Goal: Information Seeking & Learning: Learn about a topic

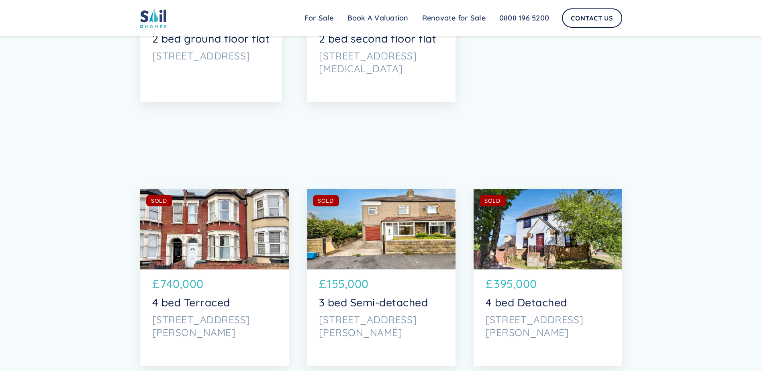
scroll to position [3987, 0]
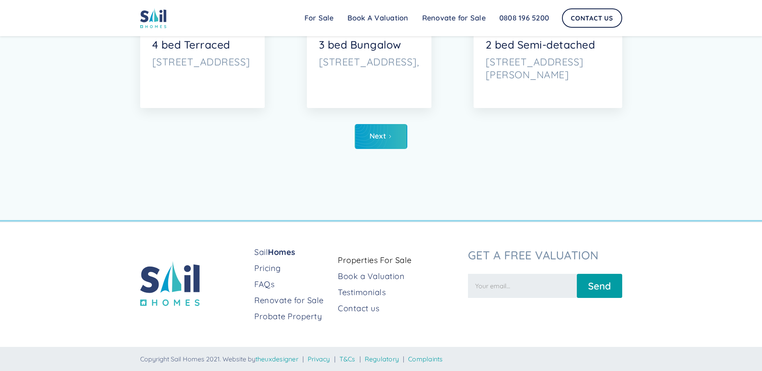
drag, startPoint x: 359, startPoint y: 358, endPoint x: 587, endPoint y: 340, distance: 228.6
click at [588, 340] on div "Sail Homes Pricing FAQs Renovate for Sale Probate Property Properties For Sale …" at bounding box center [381, 296] width 762 height 149
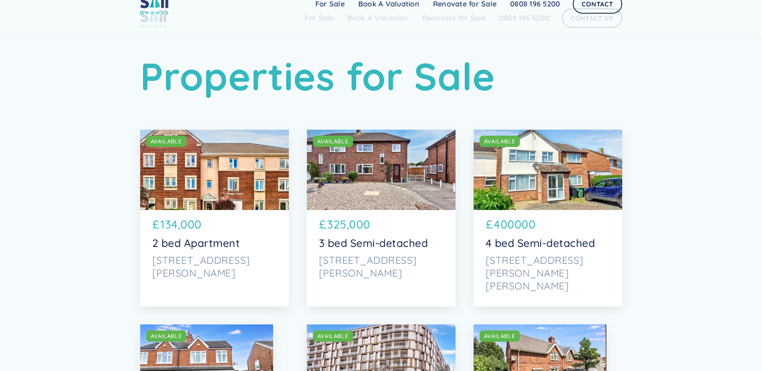
scroll to position [0, 0]
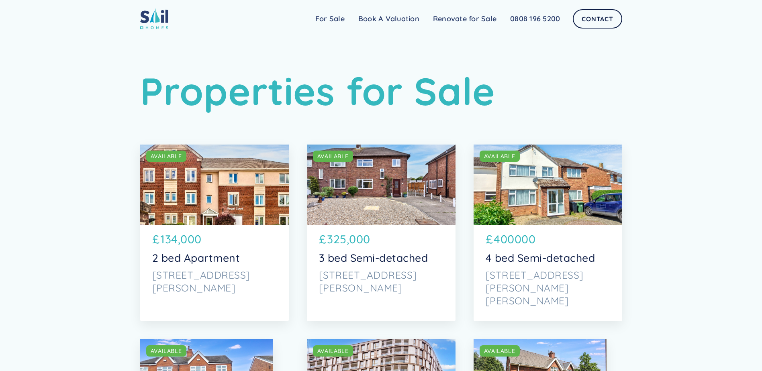
click at [158, 29] on img at bounding box center [154, 18] width 28 height 21
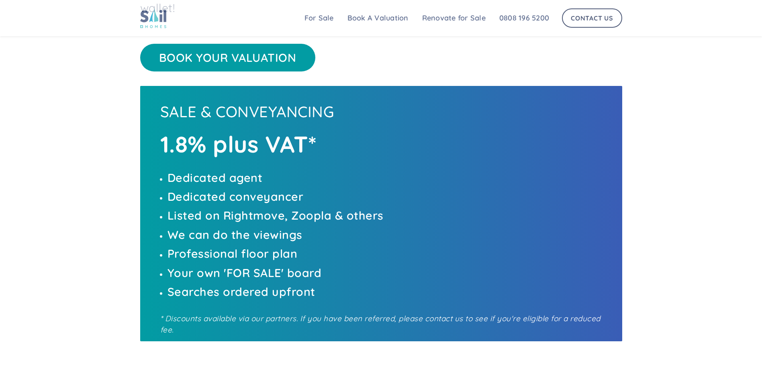
scroll to position [375, 0]
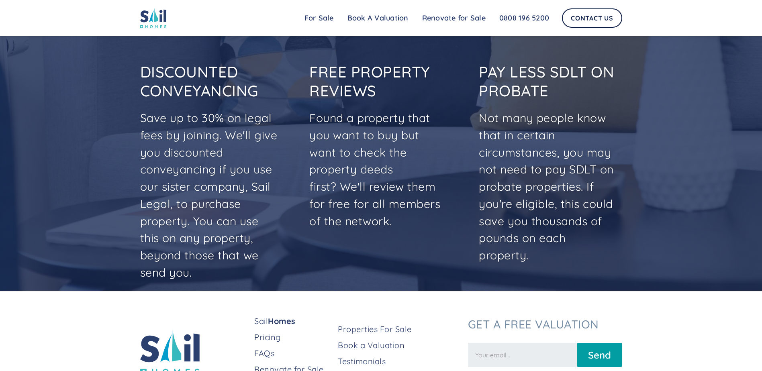
scroll to position [1846, 0]
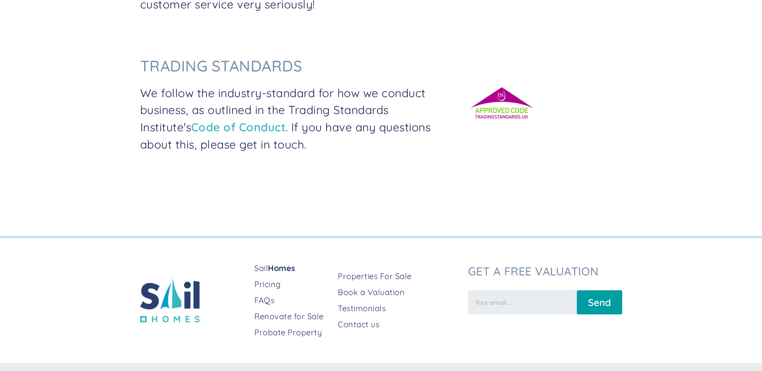
scroll to position [340, 0]
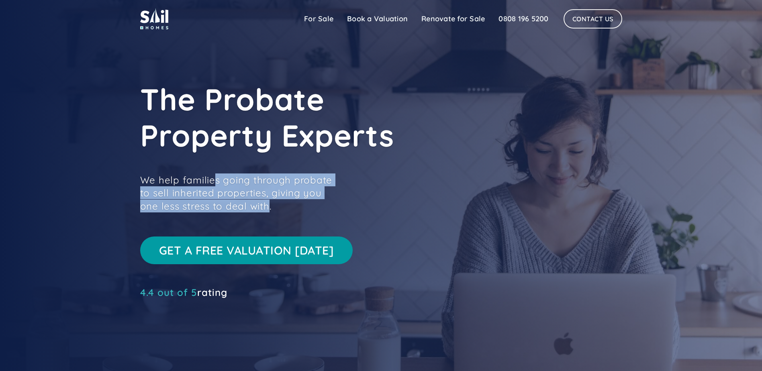
drag, startPoint x: 244, startPoint y: 209, endPoint x: 211, endPoint y: 179, distance: 44.9
click at [211, 179] on p "We help families going through probate to sell inherited properties, giving you…" at bounding box center [240, 193] width 201 height 39
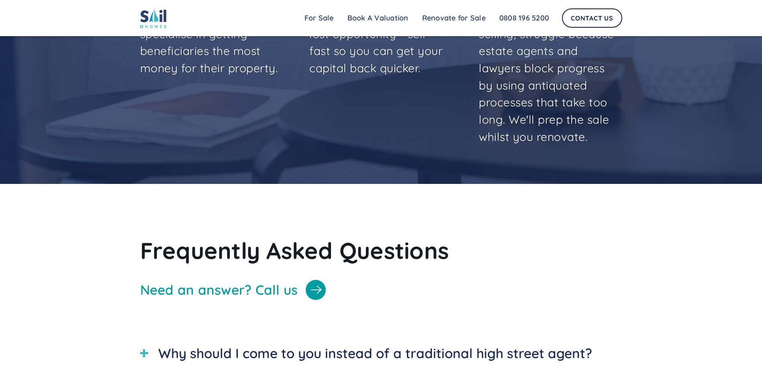
scroll to position [2612, 0]
